Goal: Transaction & Acquisition: Obtain resource

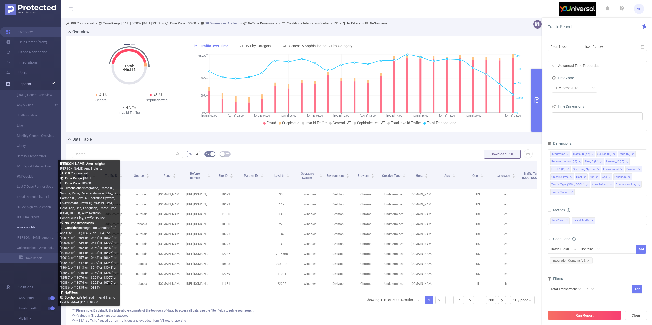
click at [35, 229] on link "Ame insights" at bounding box center [32, 227] width 45 height 10
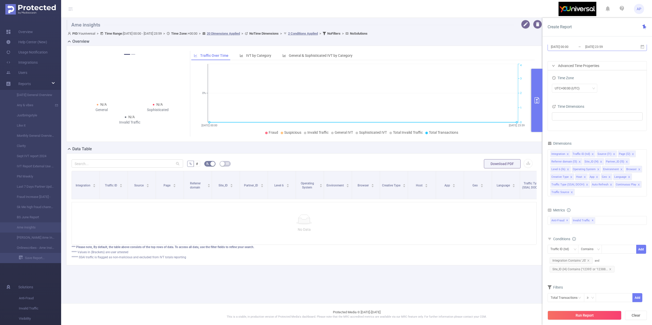
click at [616, 45] on input "[DATE] 23:59" at bounding box center [605, 46] width 41 height 7
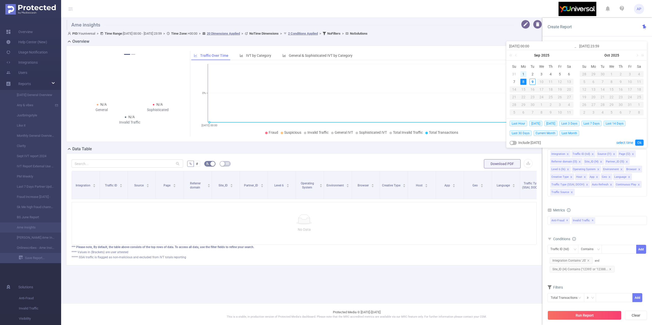
click at [522, 75] on div "1" at bounding box center [524, 74] width 6 height 6
click at [515, 82] on div "7" at bounding box center [514, 82] width 6 height 6
type input "[DATE] 00:00"
type input "[DATE] 23:59"
type input "[DATE] 00:00"
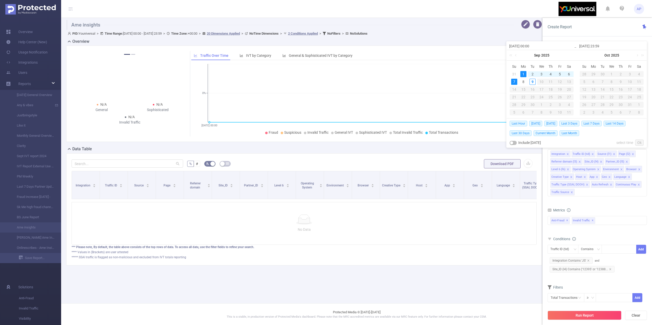
type input "[DATE] 23:59"
click at [641, 141] on link "Ok" at bounding box center [640, 143] width 8 height 6
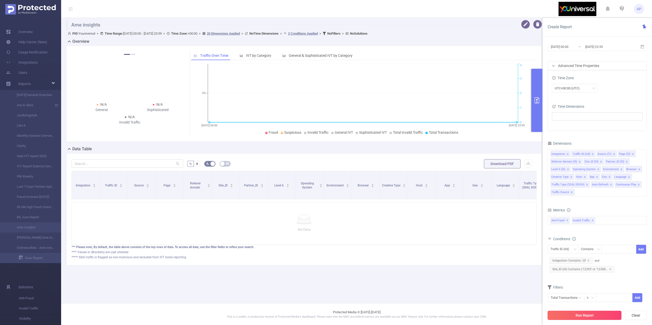
click at [563, 312] on button "Run Report" at bounding box center [585, 315] width 74 height 9
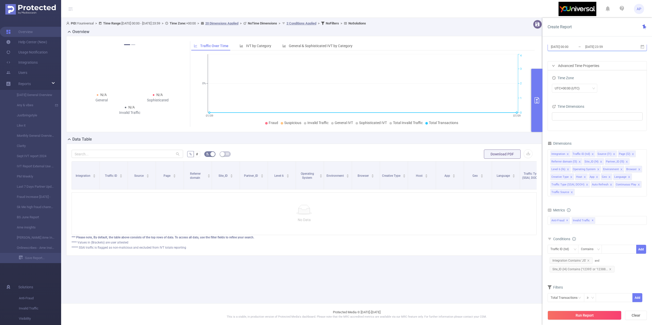
click at [643, 49] on span "[DATE] 00:00 _ [DATE] 23:59" at bounding box center [597, 46] width 99 height 9
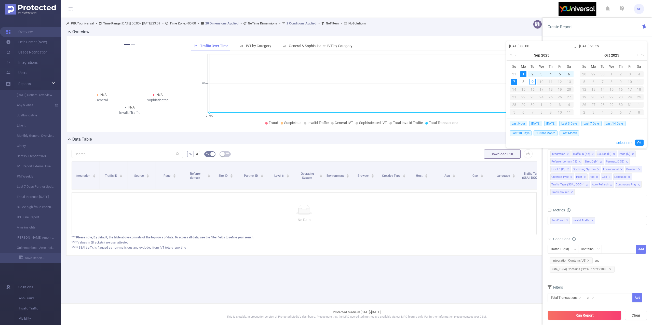
click at [474, 235] on div "No Data" at bounding box center [304, 213] width 465 height 43
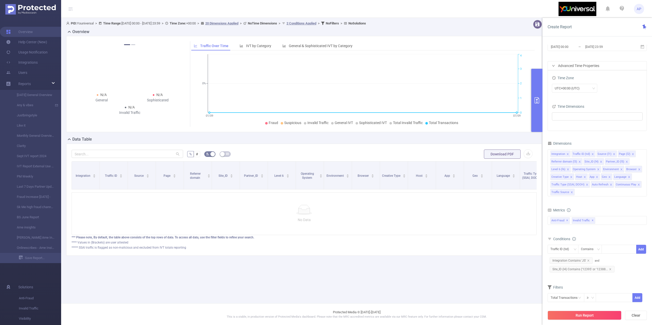
click at [564, 316] on button "Run Report" at bounding box center [585, 315] width 74 height 9
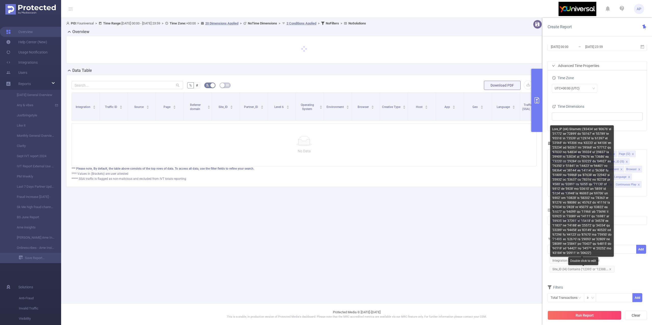
click at [611, 272] on span "Site_ID (l4) Contains ('12395' or '12388..." at bounding box center [582, 269] width 65 height 7
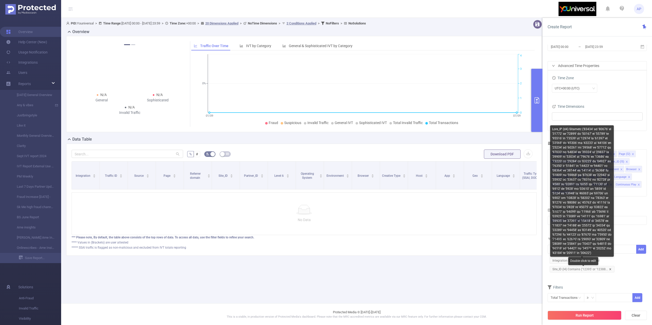
click at [609, 271] on icon "icon: close" at bounding box center [610, 269] width 3 height 3
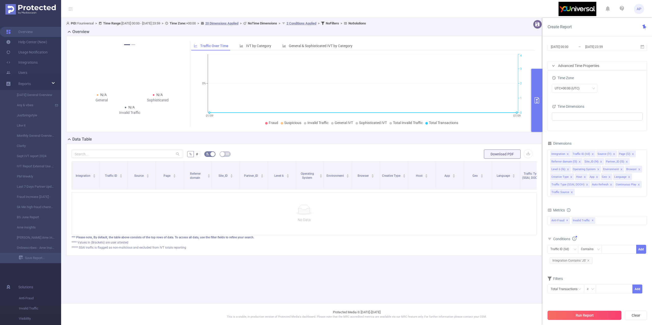
click at [578, 316] on button "Run Report" at bounding box center [585, 315] width 74 height 9
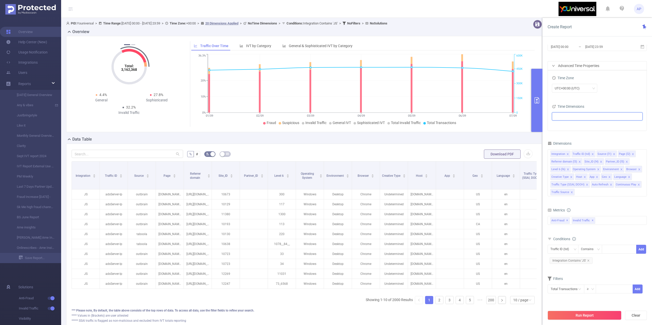
click at [566, 116] on ul at bounding box center [596, 117] width 84 height 8
click at [618, 101] on div "Time Zone UTC+00:00 (UTC) Time Dimensions" at bounding box center [597, 100] width 99 height 60
click at [572, 316] on button "Run Report" at bounding box center [585, 315] width 74 height 9
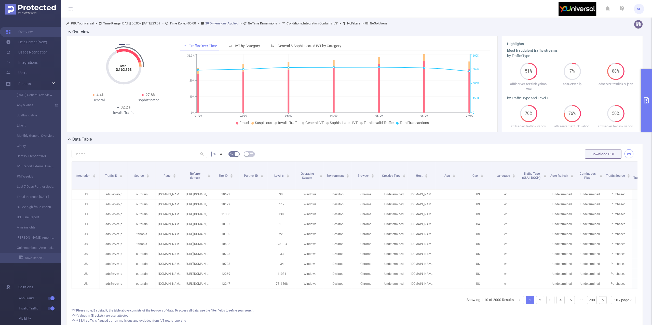
click at [625, 151] on button "button" at bounding box center [629, 153] width 9 height 9
click at [625, 152] on div "Export CSV Compression Would you like to download a compressed file? (Recommend…" at bounding box center [326, 162] width 652 height 325
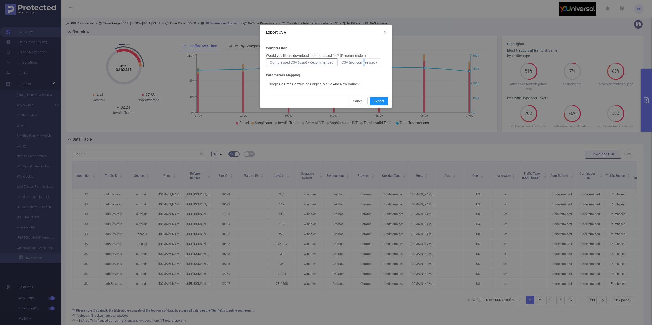
click at [366, 60] on span "CSV (not compressed)" at bounding box center [359, 62] width 35 height 4
click at [378, 64] on label "CSV (not compressed)" at bounding box center [360, 62] width 44 height 8
click at [342, 64] on input "CSV (not compressed)" at bounding box center [342, 64] width 0 height 0
click at [377, 64] on span "CSV (not compressed)" at bounding box center [359, 62] width 35 height 4
click at [342, 64] on input "CSV (not compressed)" at bounding box center [342, 64] width 0 height 0
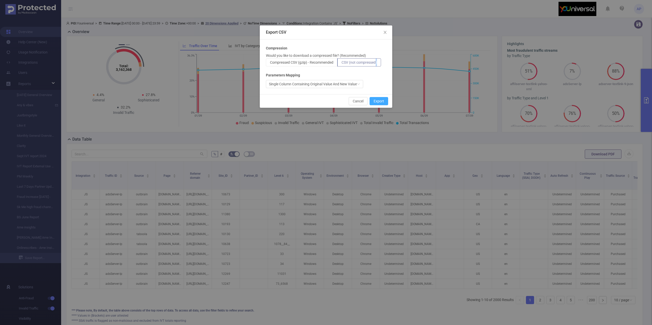
click at [378, 100] on button "Export" at bounding box center [379, 101] width 19 height 8
